Goal: Task Accomplishment & Management: Manage account settings

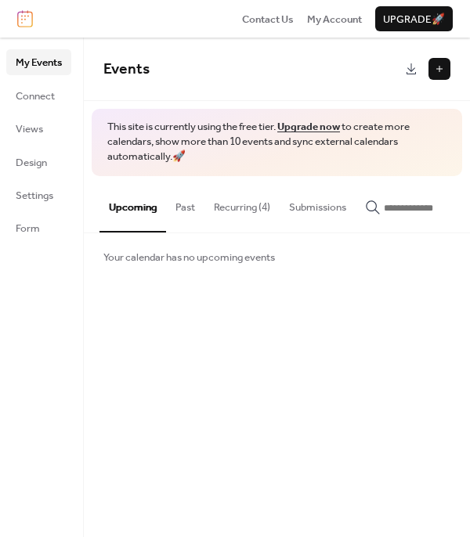
click at [241, 204] on button "Recurring (4)" at bounding box center [241, 203] width 75 height 55
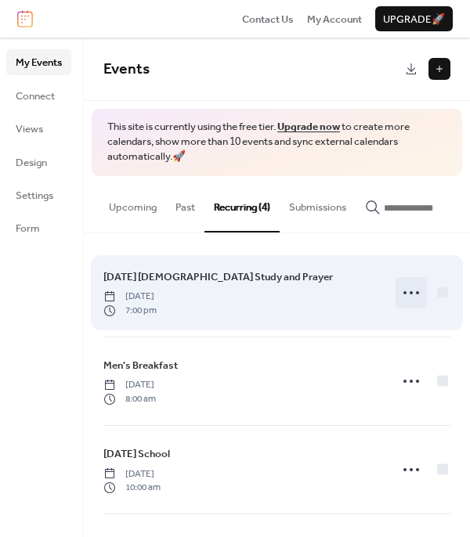
click at [403, 294] on circle at bounding box center [404, 292] width 3 height 3
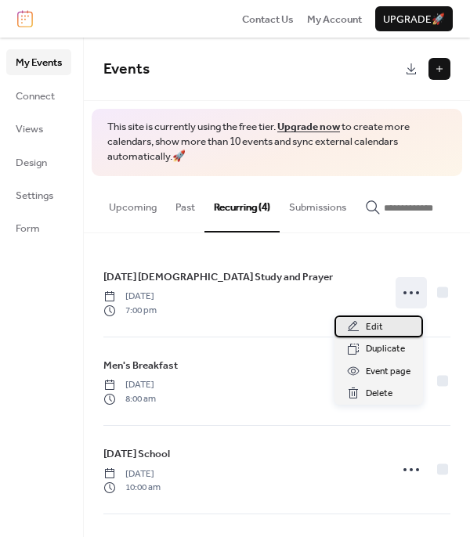
click at [387, 330] on div "Edit" at bounding box center [378, 326] width 88 height 22
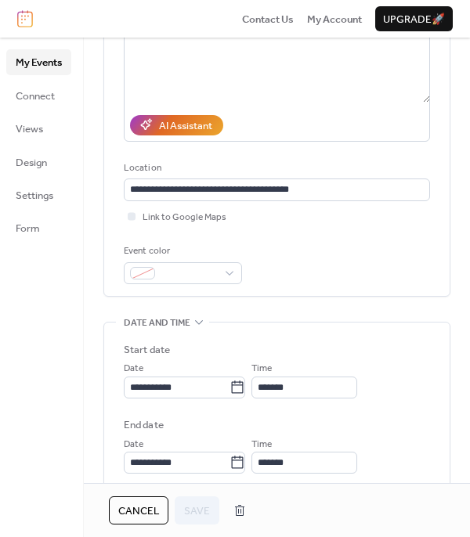
scroll to position [235, 0]
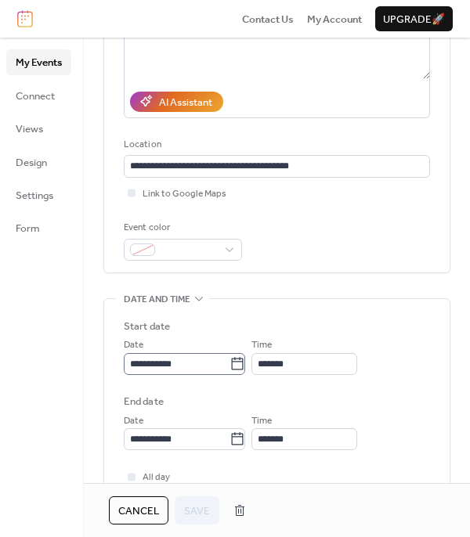
click at [243, 359] on icon at bounding box center [237, 364] width 16 height 16
click at [229, 359] on input "**********" at bounding box center [177, 364] width 106 height 22
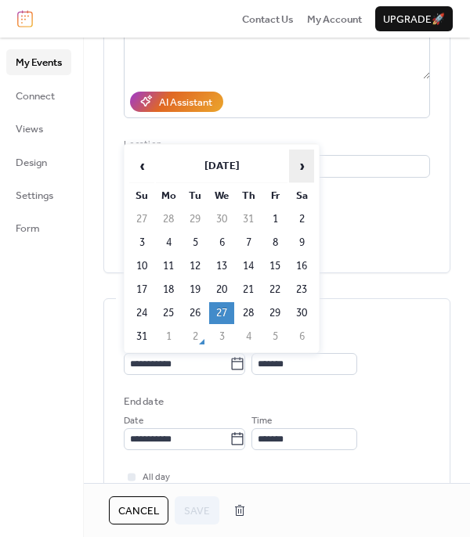
click at [297, 160] on span "›" at bounding box center [301, 165] width 23 height 31
click at [219, 213] on td "3" at bounding box center [221, 219] width 25 height 22
type input "**********"
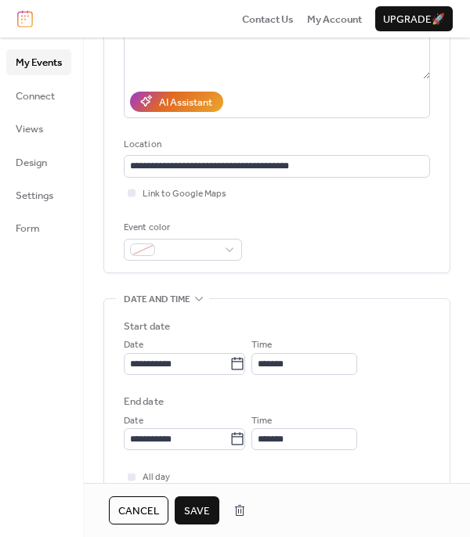
click at [202, 513] on span "Save" at bounding box center [197, 511] width 26 height 16
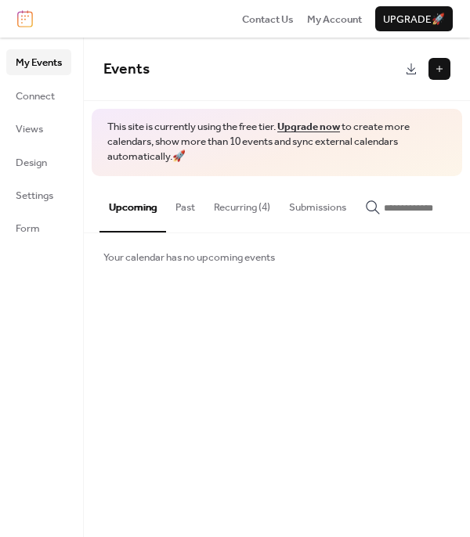
click at [258, 201] on button "Recurring (4)" at bounding box center [241, 203] width 75 height 55
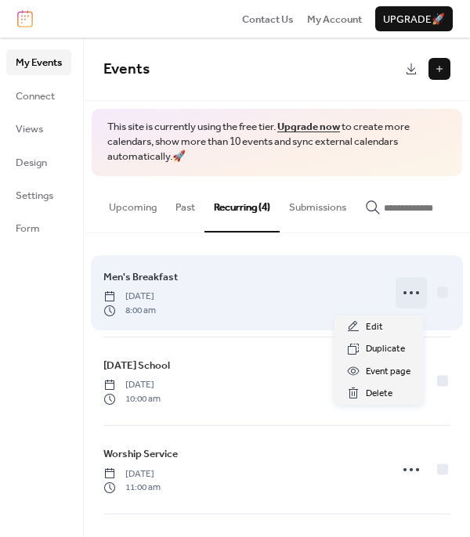
click at [408, 304] on icon at bounding box center [410, 292] width 25 height 25
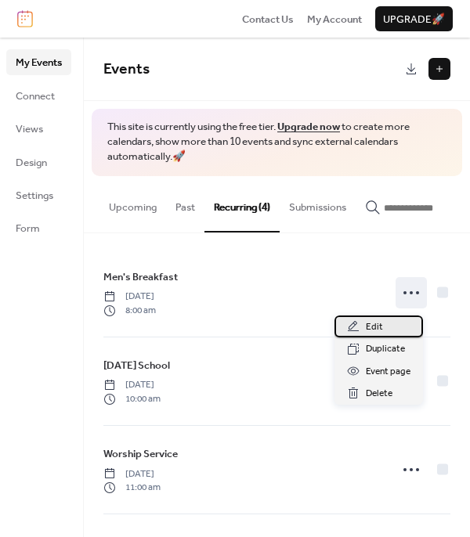
click at [398, 327] on div "Edit" at bounding box center [378, 326] width 88 height 22
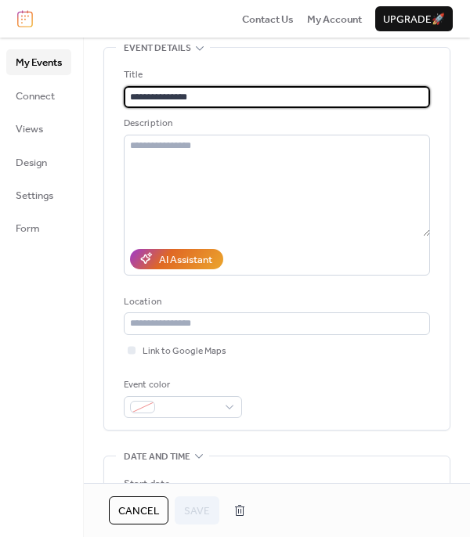
scroll to position [157, 0]
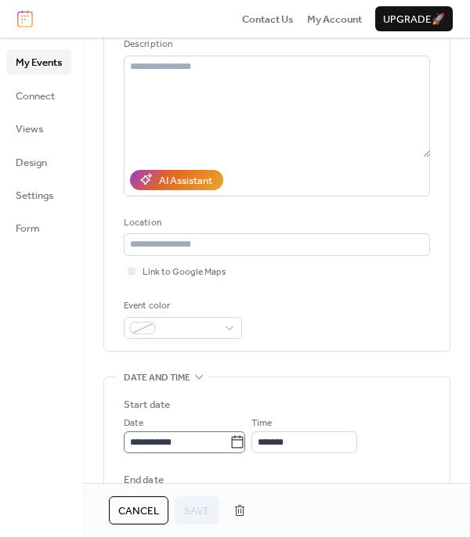
click at [238, 439] on icon at bounding box center [238, 441] width 12 height 13
click at [229, 439] on input "**********" at bounding box center [177, 442] width 106 height 22
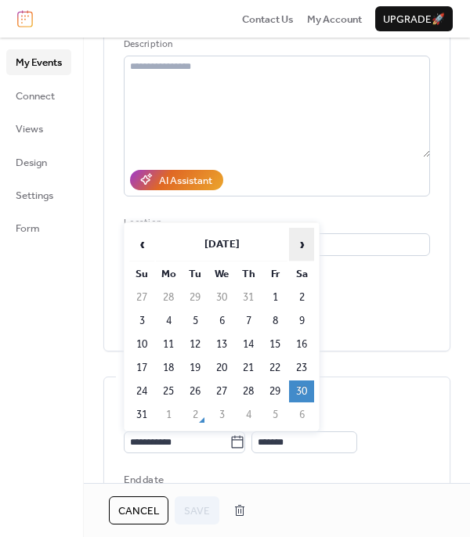
click at [294, 242] on span "›" at bounding box center [301, 244] width 23 height 31
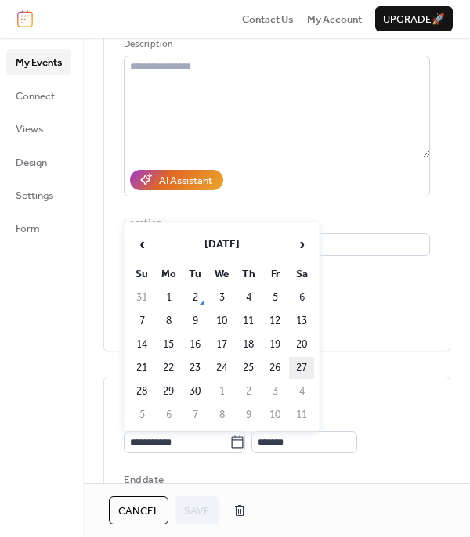
click at [299, 366] on td "27" at bounding box center [301, 368] width 25 height 22
type input "**********"
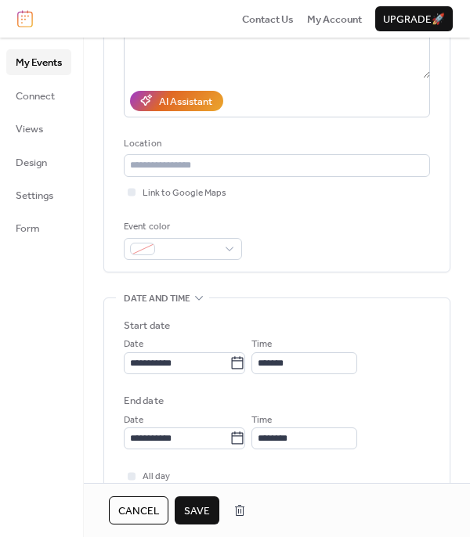
scroll to position [391, 0]
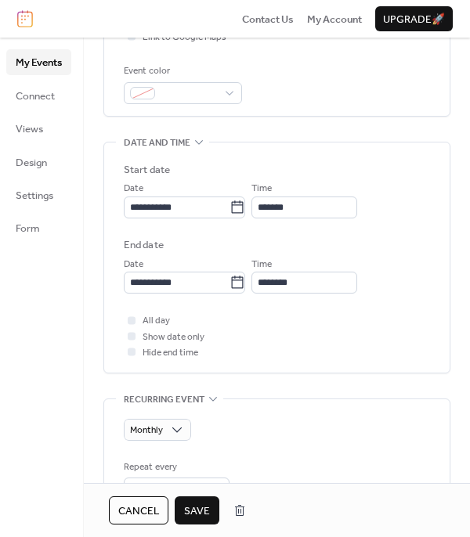
click at [204, 513] on span "Save" at bounding box center [197, 511] width 26 height 16
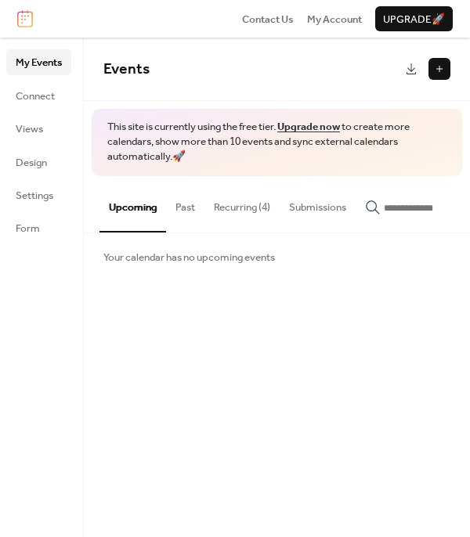
click at [262, 207] on button "Recurring (4)" at bounding box center [241, 203] width 75 height 55
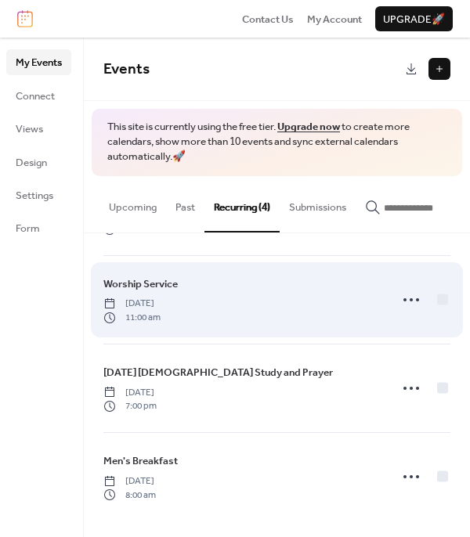
scroll to position [85, 0]
click at [405, 297] on icon at bounding box center [410, 299] width 25 height 25
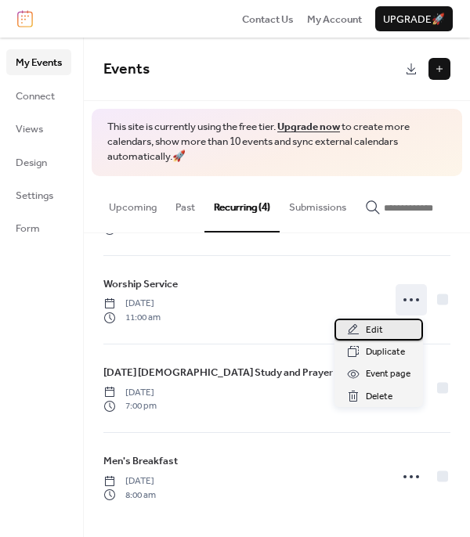
click at [379, 333] on span "Edit" at bounding box center [374, 331] width 17 height 16
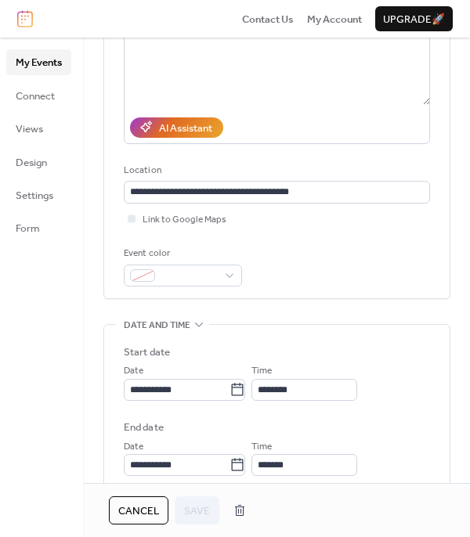
scroll to position [235, 0]
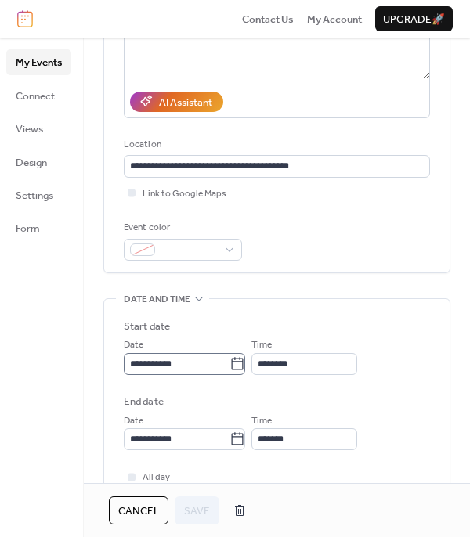
click at [241, 359] on icon at bounding box center [238, 363] width 12 height 13
click at [229, 359] on input "**********" at bounding box center [177, 364] width 106 height 22
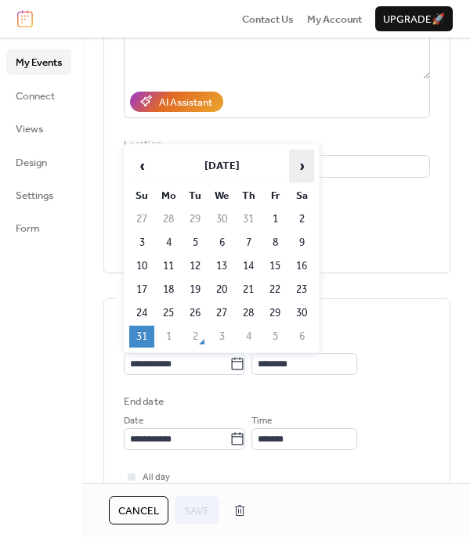
click at [301, 167] on span "›" at bounding box center [301, 165] width 23 height 31
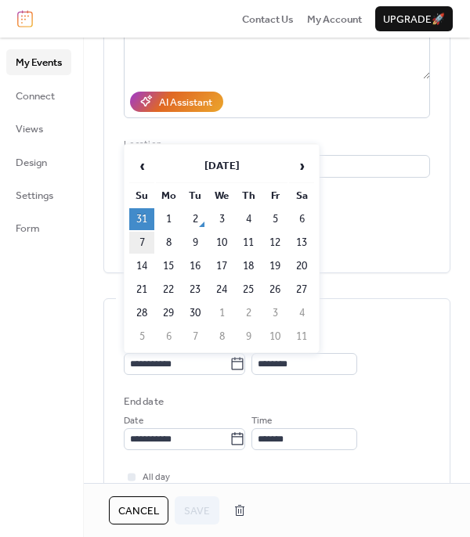
click at [143, 240] on td "7" at bounding box center [141, 243] width 25 height 22
type input "**********"
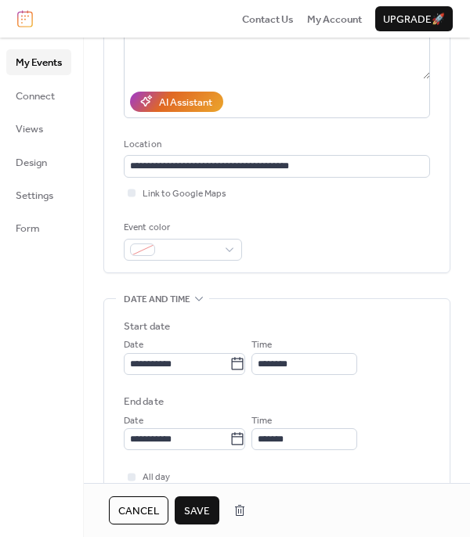
click at [204, 516] on span "Save" at bounding box center [197, 511] width 26 height 16
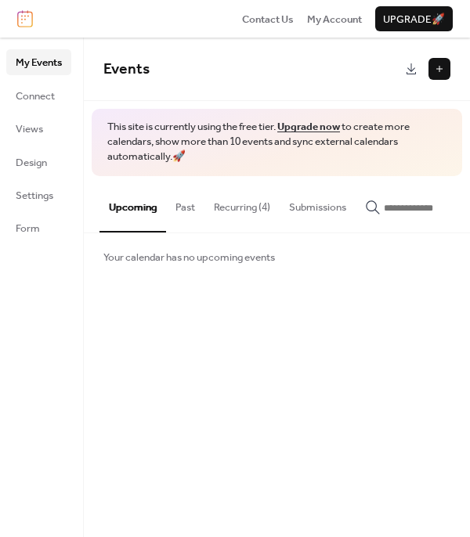
click at [218, 205] on button "Recurring (4)" at bounding box center [241, 203] width 75 height 55
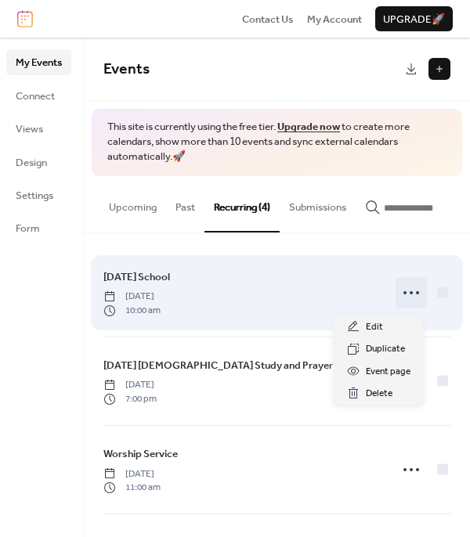
click at [415, 302] on icon at bounding box center [410, 292] width 25 height 25
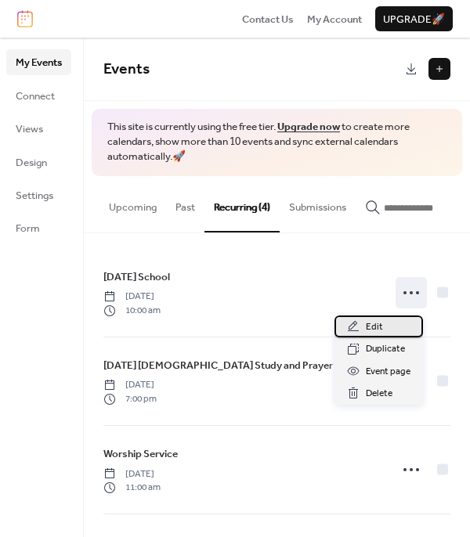
click at [391, 325] on div "Edit" at bounding box center [378, 326] width 88 height 22
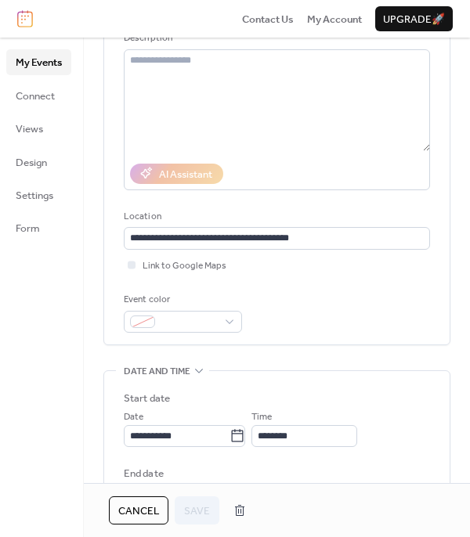
scroll to position [313, 0]
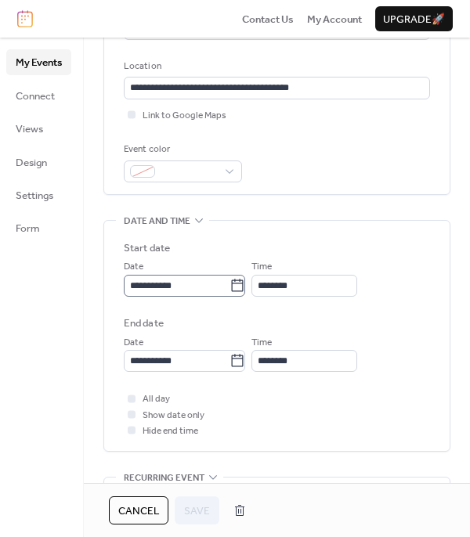
click at [240, 286] on icon at bounding box center [237, 286] width 16 height 16
click at [229, 286] on input "**********" at bounding box center [177, 286] width 106 height 22
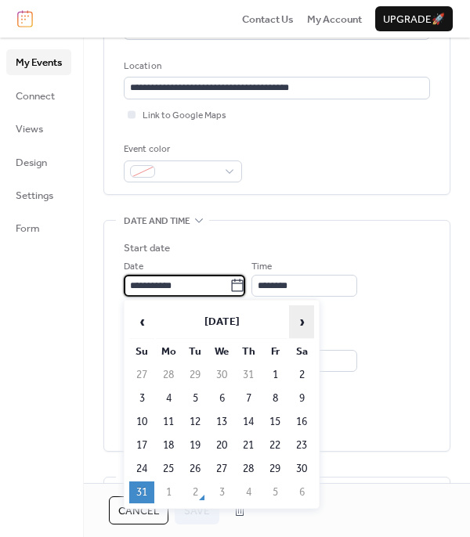
click at [308, 315] on span "›" at bounding box center [301, 321] width 23 height 31
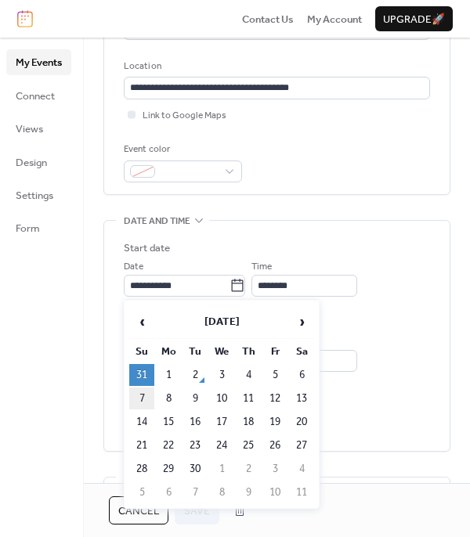
click at [149, 395] on td "7" at bounding box center [141, 398] width 25 height 22
type input "**********"
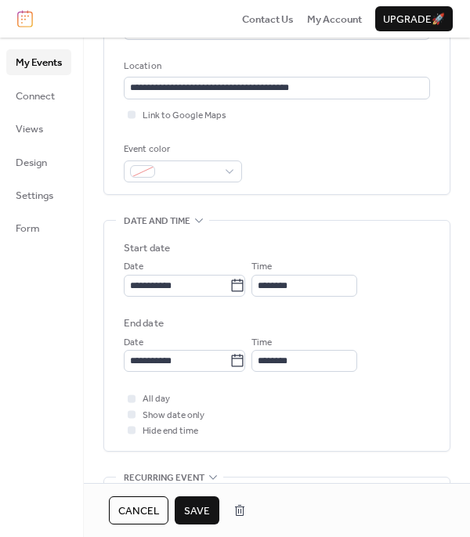
click at [204, 514] on span "Save" at bounding box center [197, 511] width 26 height 16
